Goal: Information Seeking & Learning: Understand process/instructions

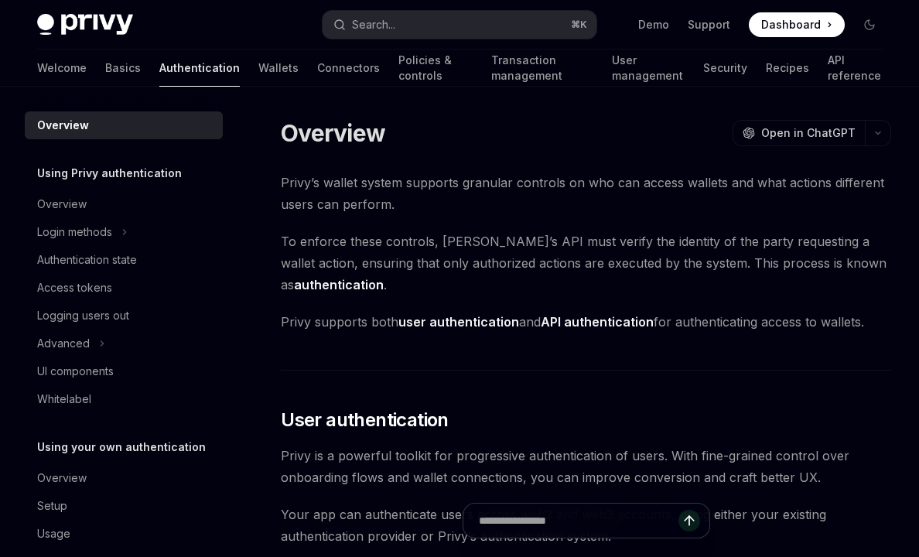
click at [462, 27] on button "Search... ⌘ K" at bounding box center [458, 25] width 273 height 28
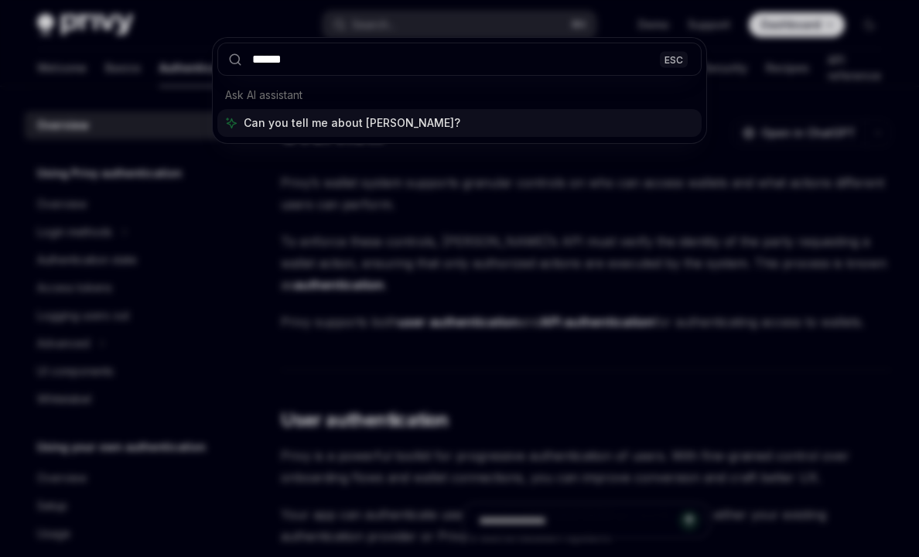
type input "*******"
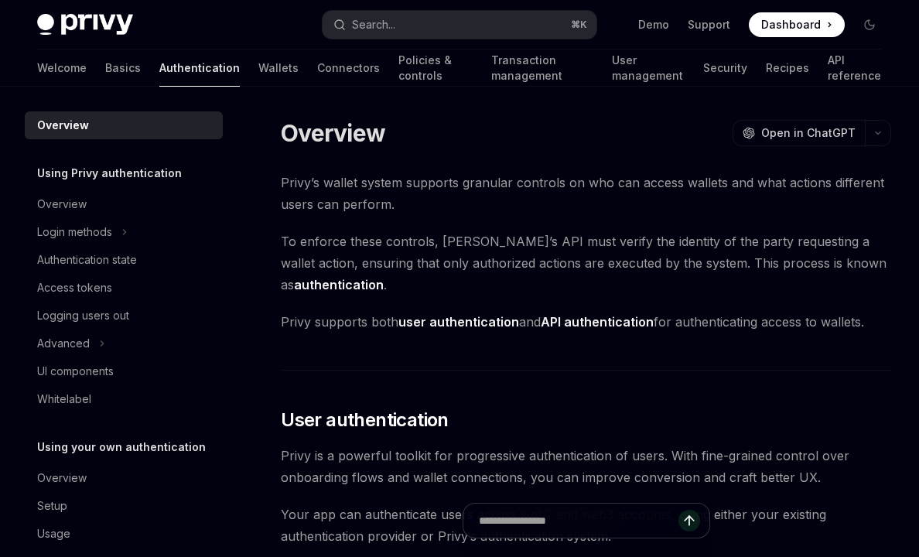
type textarea "*"
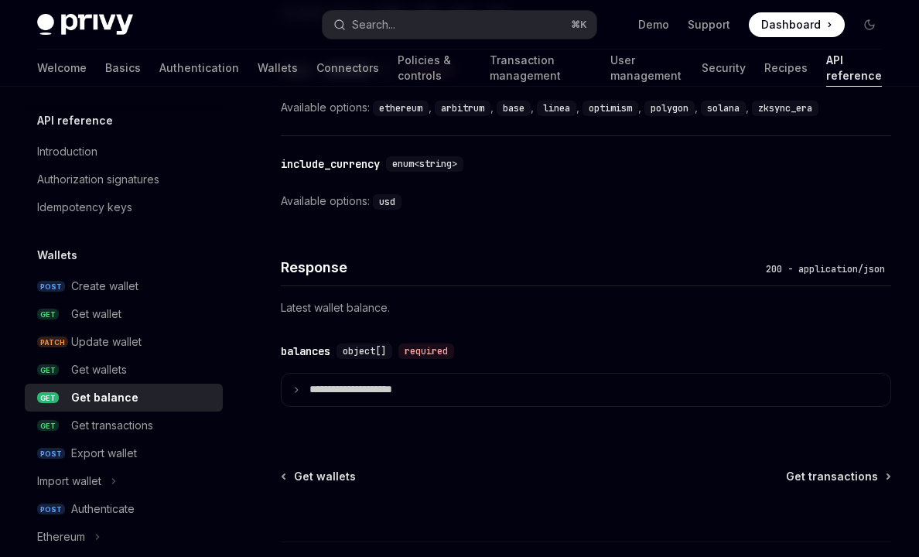
scroll to position [1308, 0]
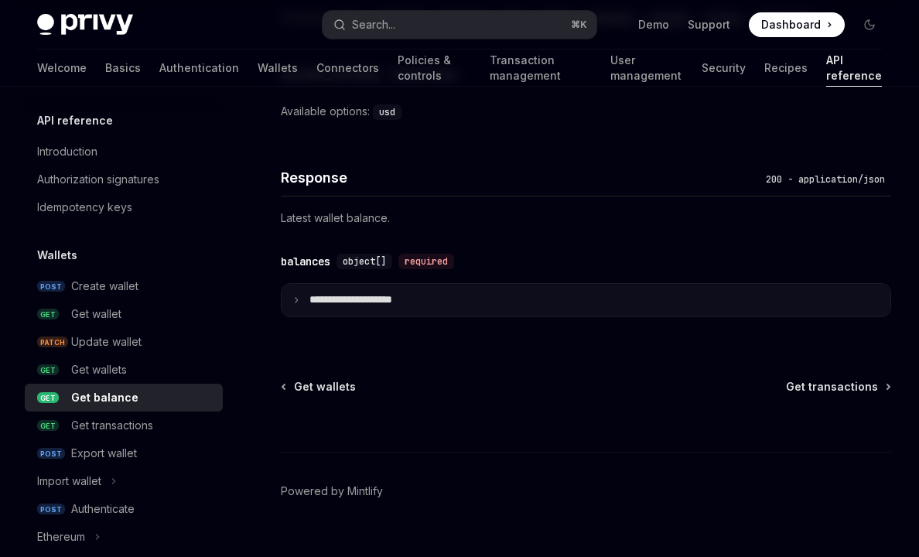
click at [295, 292] on summary "**********" at bounding box center [585, 300] width 609 height 32
click at [299, 303] on summary "**********" at bounding box center [585, 300] width 609 height 32
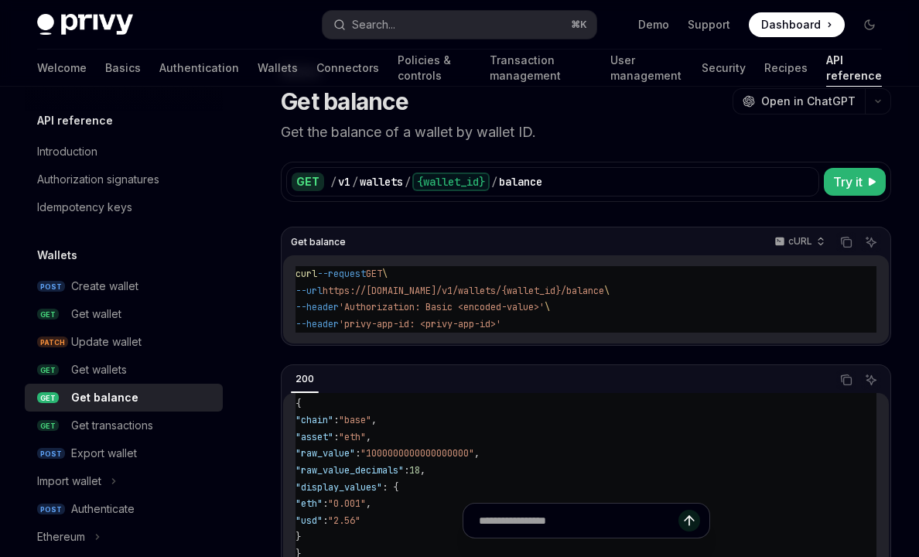
scroll to position [41, 0]
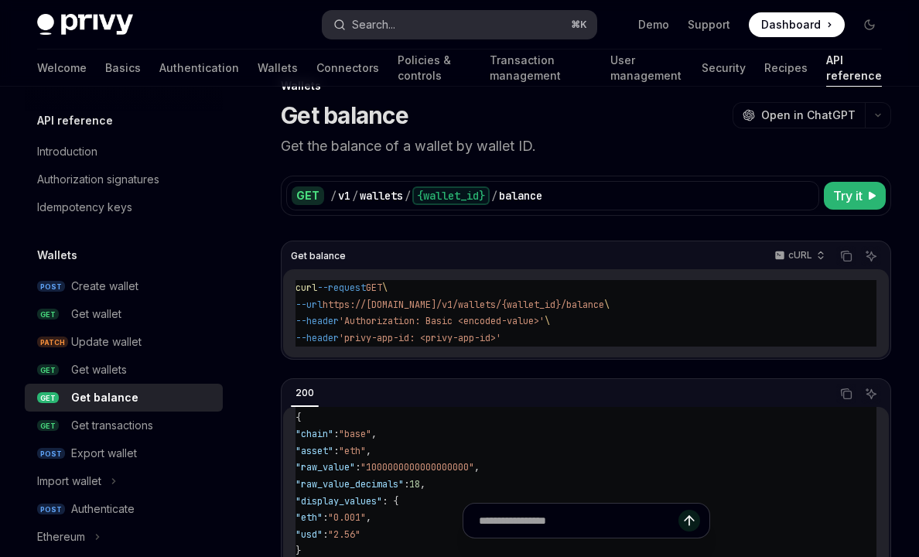
click at [448, 27] on button "Search... ⌘ K" at bounding box center [458, 25] width 273 height 28
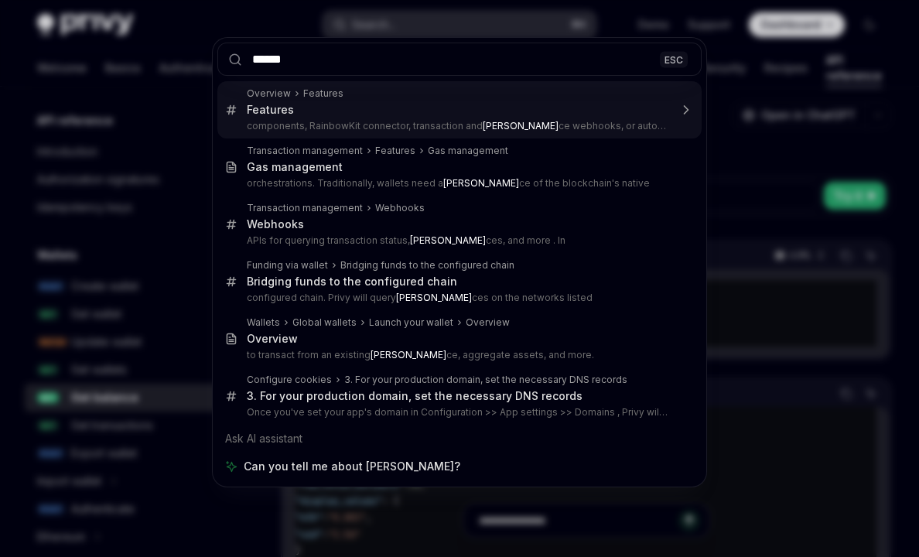
type input "*******"
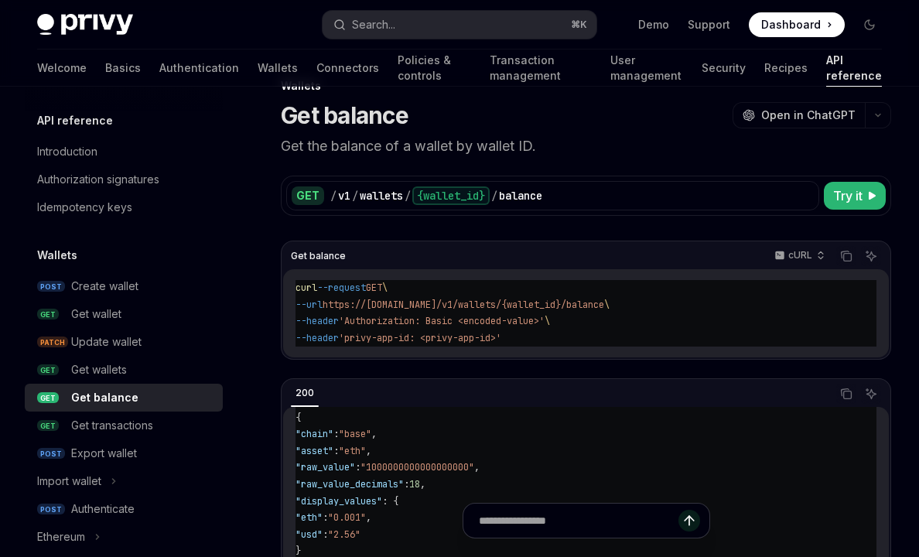
type textarea "*"
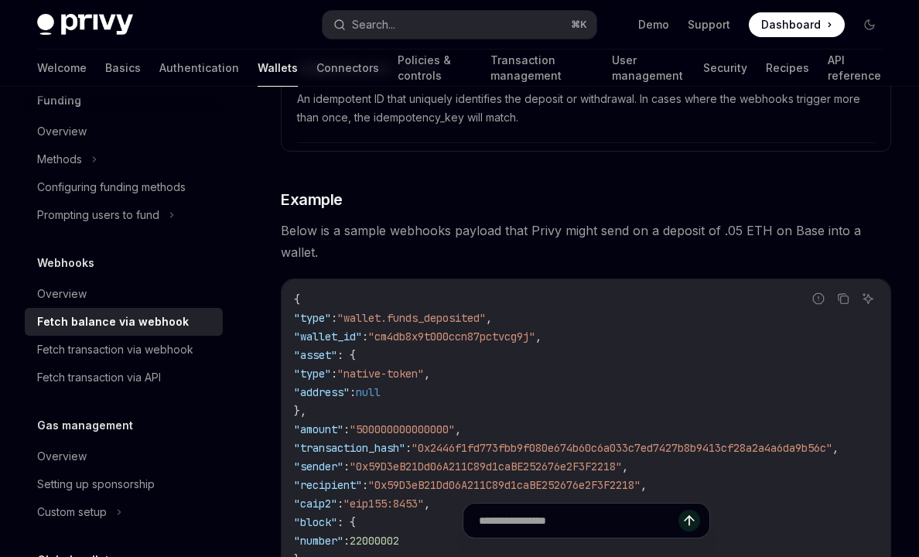
scroll to position [2589, 0]
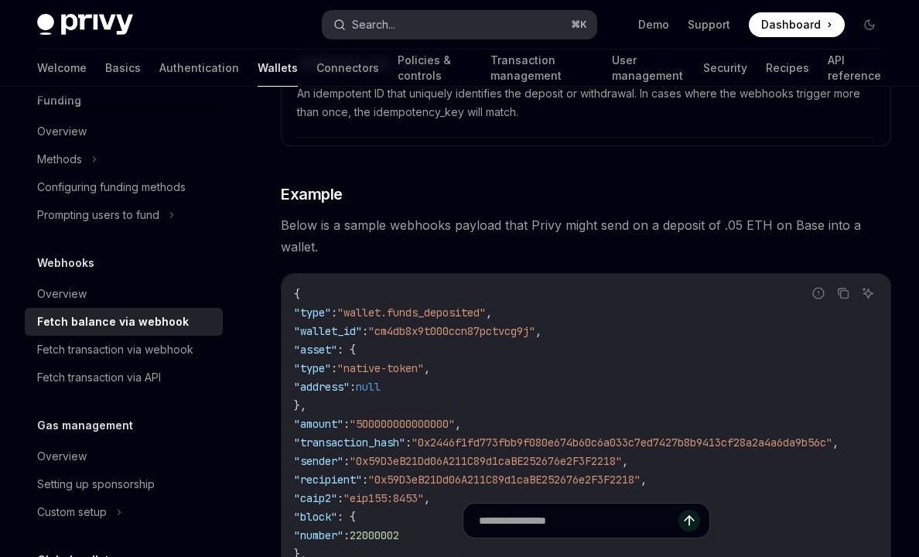
click at [356, 28] on div "Search..." at bounding box center [373, 24] width 43 height 19
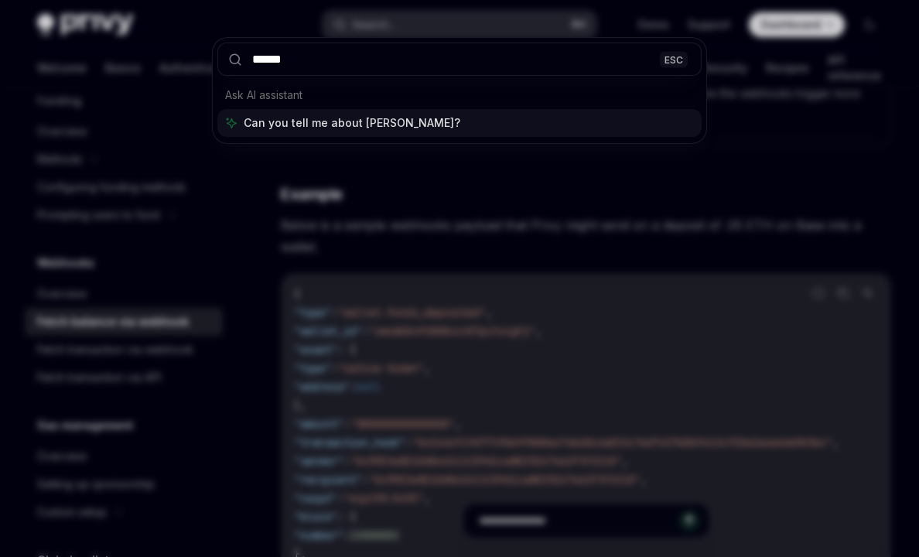
type input "*******"
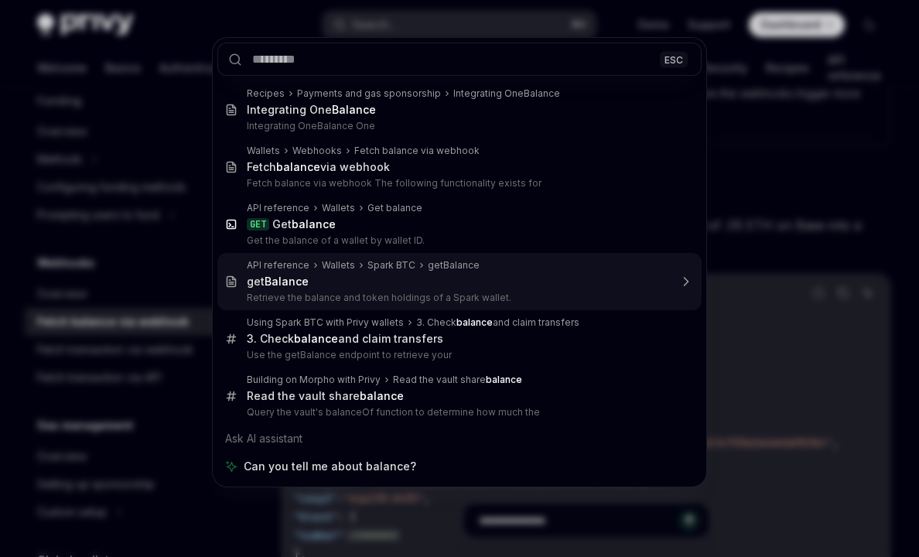
scroll to position [299, 0]
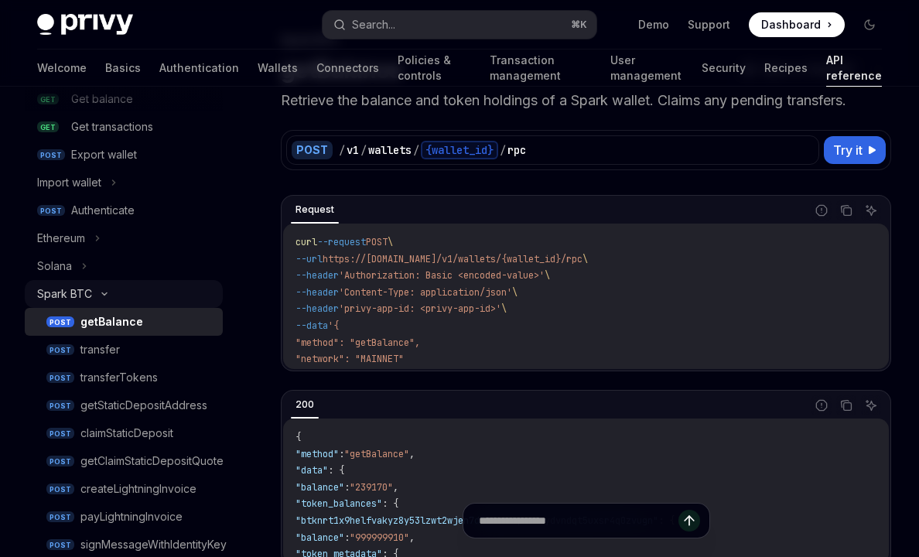
click at [111, 300] on button "Spark BTC" at bounding box center [124, 294] width 198 height 28
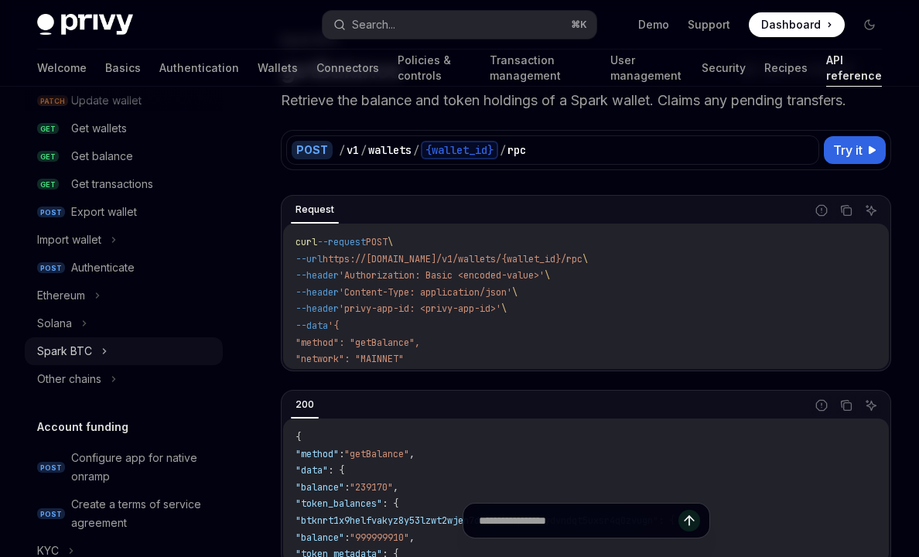
scroll to position [237, 0]
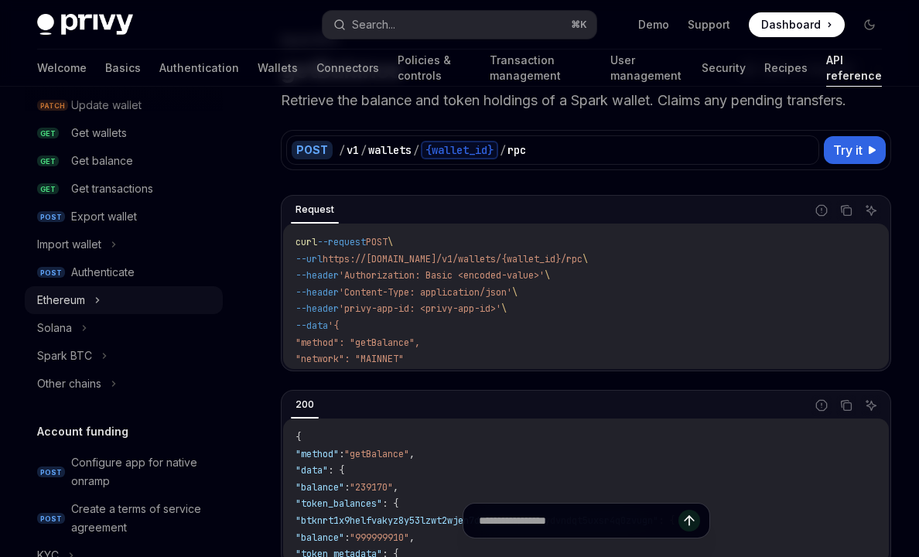
click at [95, 293] on icon at bounding box center [97, 300] width 6 height 19
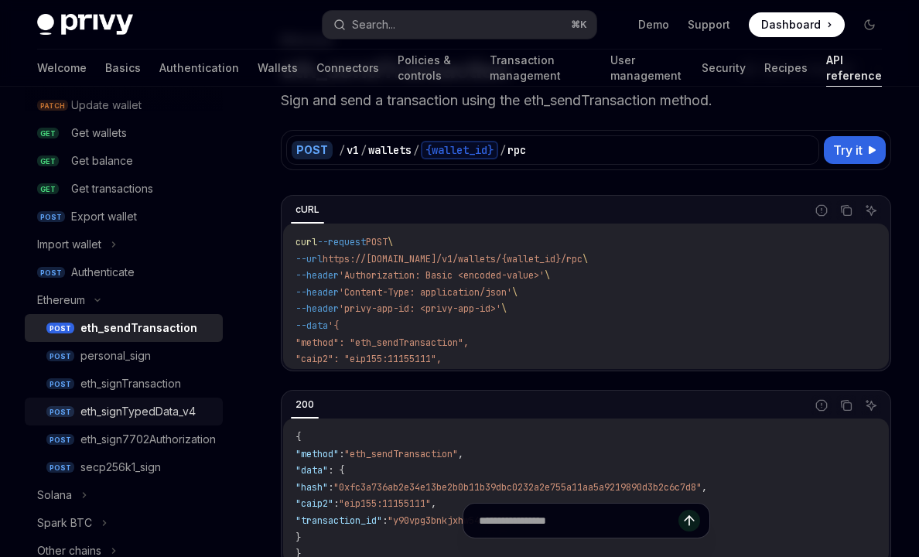
click at [138, 411] on div "eth_signTypedData_v4" at bounding box center [137, 411] width 115 height 19
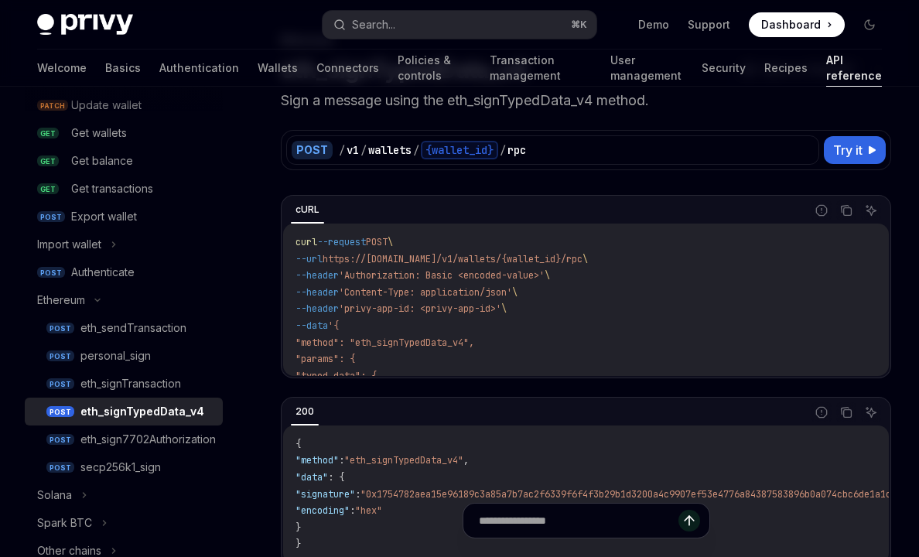
click at [137, 414] on div "eth_signTypedData_v4" at bounding box center [142, 411] width 124 height 19
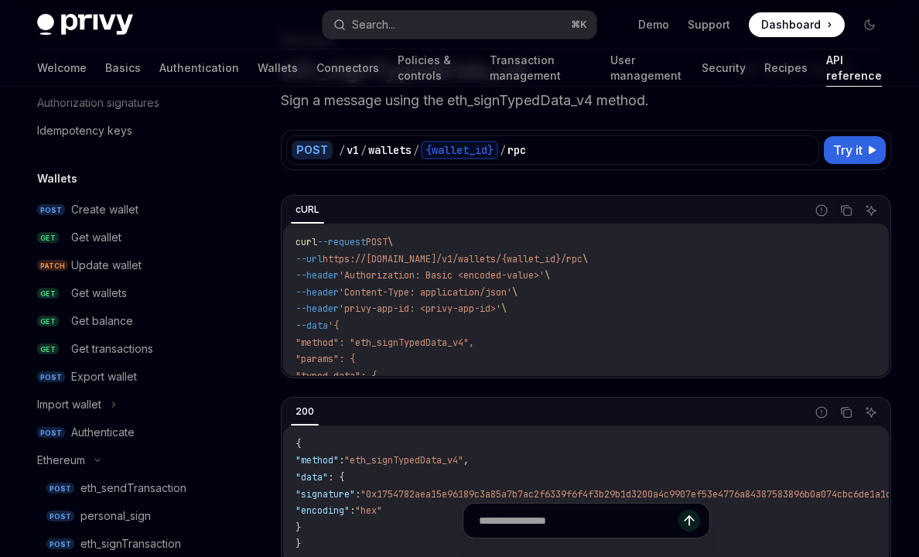
scroll to position [76, 0]
click at [125, 316] on div "Get balance" at bounding box center [102, 321] width 62 height 19
type textarea "*"
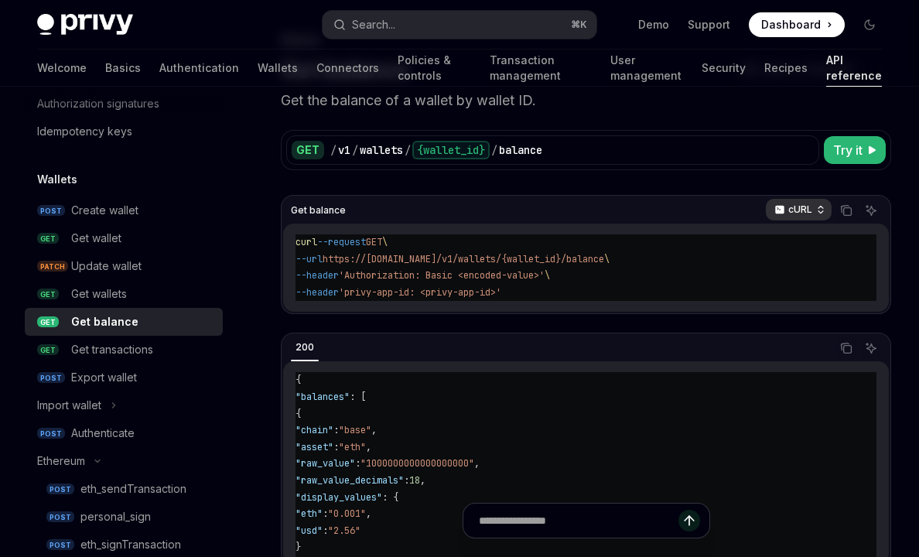
click at [807, 205] on p "cURL" at bounding box center [800, 209] width 24 height 12
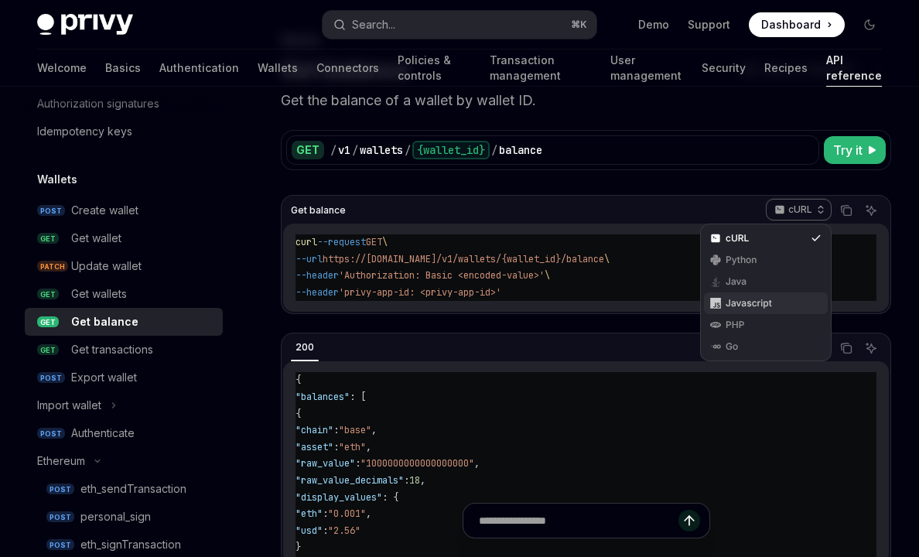
click at [763, 306] on div "Javascript" at bounding box center [765, 303] width 80 height 12
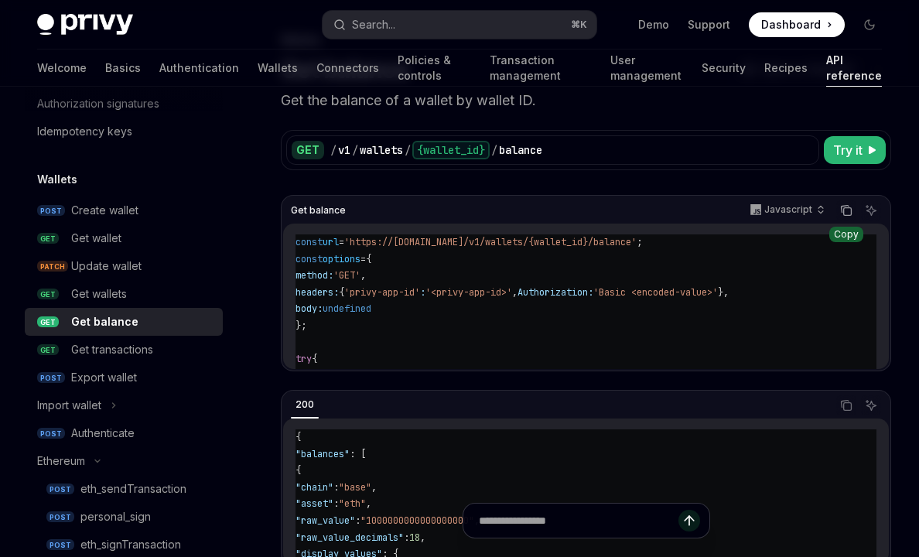
click at [845, 210] on icon "Copy the contents from the code block" at bounding box center [846, 210] width 12 height 12
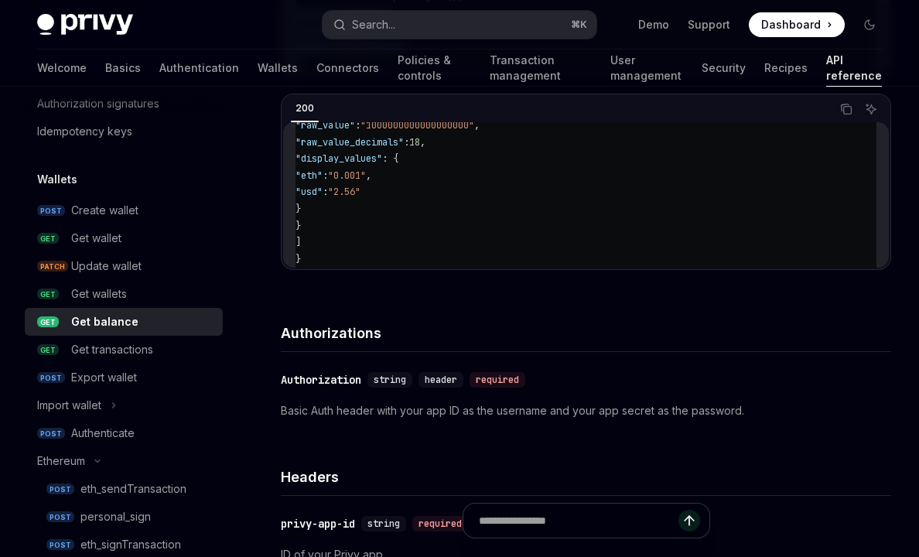
scroll to position [423, 0]
